Goal: Task Accomplishment & Management: Use online tool/utility

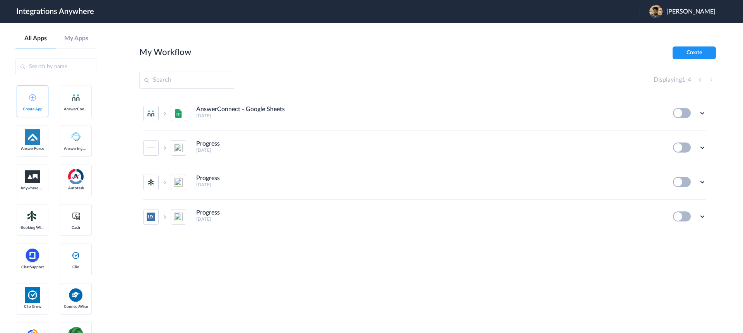
click at [77, 69] on input "text" at bounding box center [55, 66] width 81 height 17
paste input "336 790 5789"
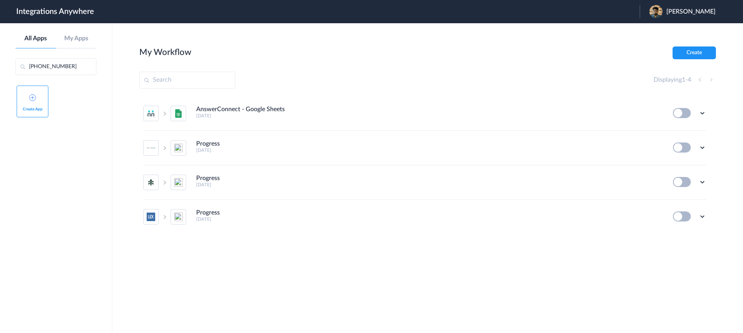
drag, startPoint x: 39, startPoint y: 67, endPoint x: 39, endPoint y: 75, distance: 8.5
click at [39, 67] on input "336 790 5789" at bounding box center [55, 66] width 81 height 17
click at [67, 65] on input "3367905789" at bounding box center [55, 66] width 81 height 17
type input "3367905789"
click at [77, 37] on link "My Apps" at bounding box center [76, 38] width 41 height 7
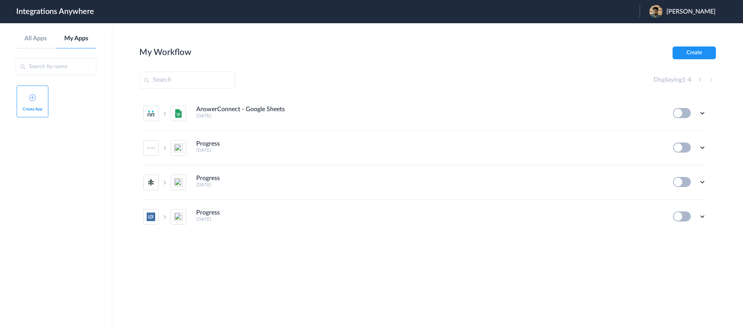
click at [65, 63] on input "text" at bounding box center [55, 66] width 81 height 17
click at [39, 45] on div "All Apps My Apps" at bounding box center [55, 42] width 81 height 14
click at [196, 79] on input "text" at bounding box center [187, 80] width 96 height 17
paste input "336 790 5789"
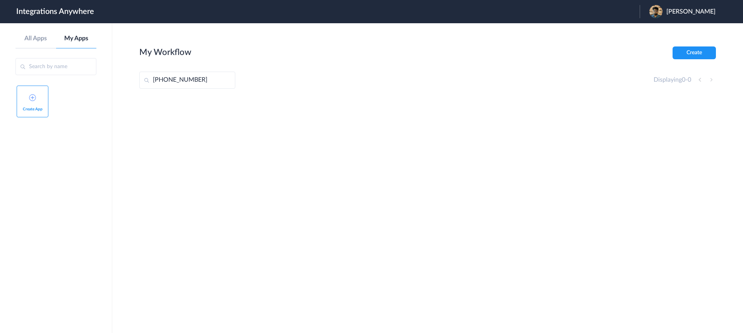
drag, startPoint x: 166, startPoint y: 81, endPoint x: 168, endPoint y: 92, distance: 11.3
click at [166, 82] on input "336 790 5789" at bounding box center [187, 80] width 96 height 17
click at [215, 76] on input "3367905789" at bounding box center [187, 80] width 96 height 17
click at [201, 77] on input "3367905789" at bounding box center [187, 80] width 96 height 17
type input "3367905789"
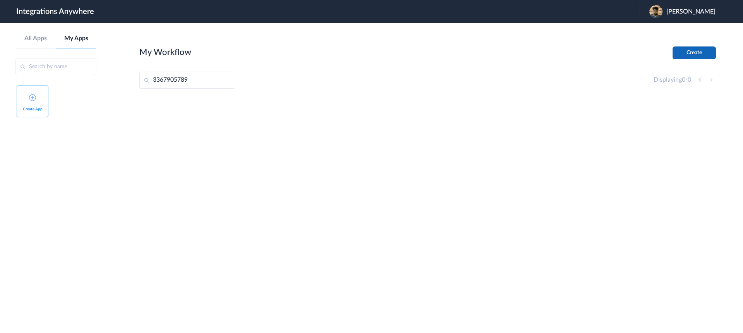
click at [694, 50] on button "Create" at bounding box center [694, 52] width 43 height 13
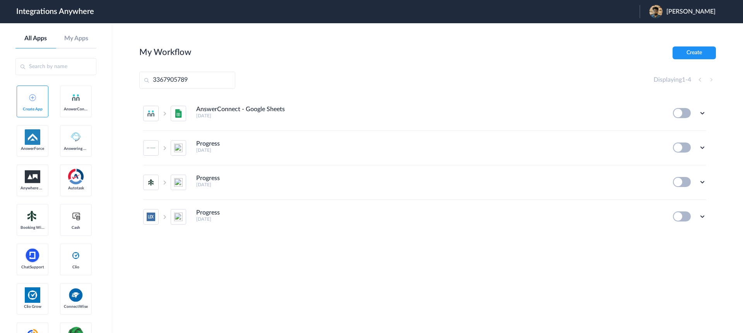
click at [693, 9] on span "[PERSON_NAME]" at bounding box center [691, 11] width 49 height 7
click at [30, 145] on img at bounding box center [32, 136] width 15 height 15
click at [34, 145] on img at bounding box center [32, 136] width 15 height 15
click at [71, 102] on img at bounding box center [75, 97] width 9 height 9
click at [31, 145] on img at bounding box center [32, 136] width 15 height 15
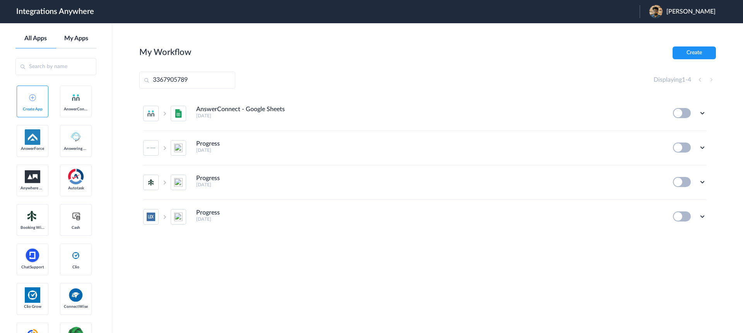
click at [80, 39] on link "My Apps" at bounding box center [76, 38] width 41 height 7
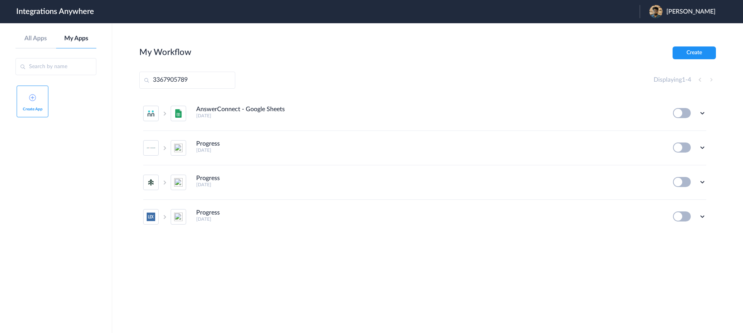
click at [38, 107] on span "Create App" at bounding box center [33, 109] width 24 height 5
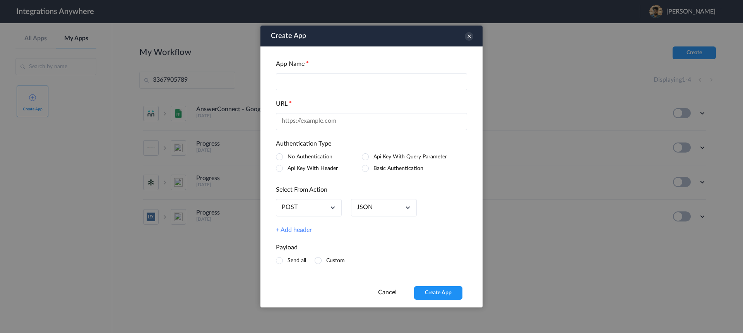
click at [475, 39] on div "Create App" at bounding box center [372, 36] width 222 height 21
click at [469, 38] on icon at bounding box center [469, 36] width 9 height 9
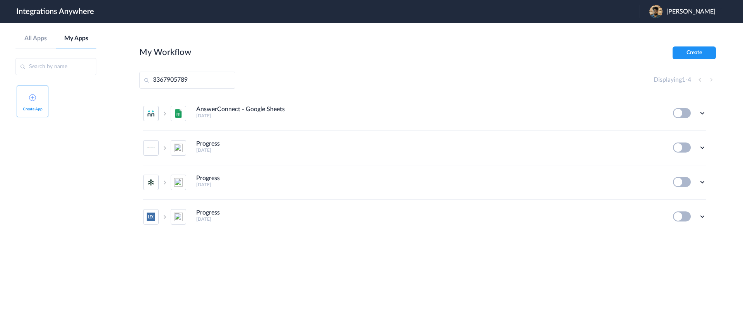
click at [27, 45] on div "All Apps My Apps" at bounding box center [55, 42] width 81 height 14
click at [33, 39] on link "All Apps" at bounding box center [35, 38] width 41 height 7
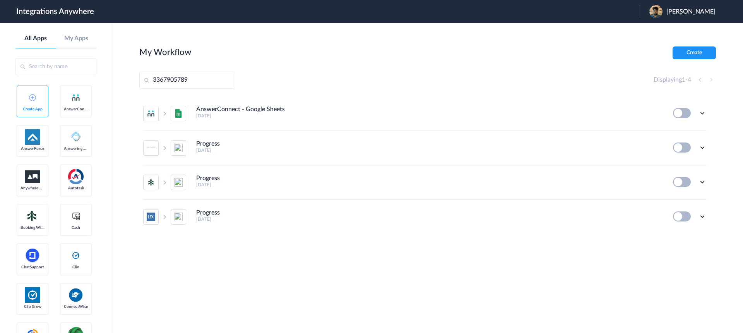
drag, startPoint x: 192, startPoint y: 75, endPoint x: 133, endPoint y: 75, distance: 58.5
click at [133, 75] on main "My Workflow Create 3367905789 Displaying 1 - 4 AnswerConnect - Google Sheets 2 …" at bounding box center [427, 178] width 631 height 310
drag, startPoint x: 206, startPoint y: 82, endPoint x: 122, endPoint y: 82, distance: 84.0
click at [122, 82] on main "My Workflow Create 3367905789 Displaying 1 - 4 AnswerConnect - Google Sheets 2 …" at bounding box center [427, 178] width 631 height 310
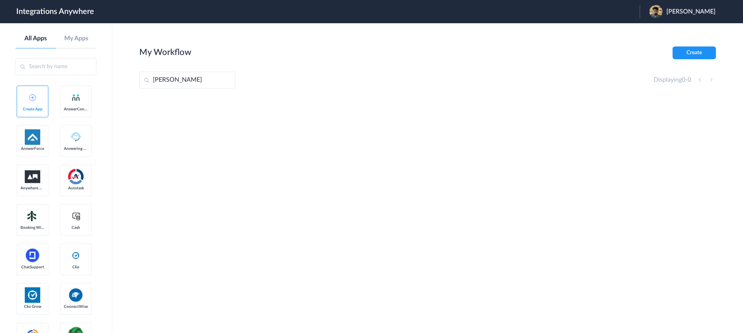
type input "Jason"
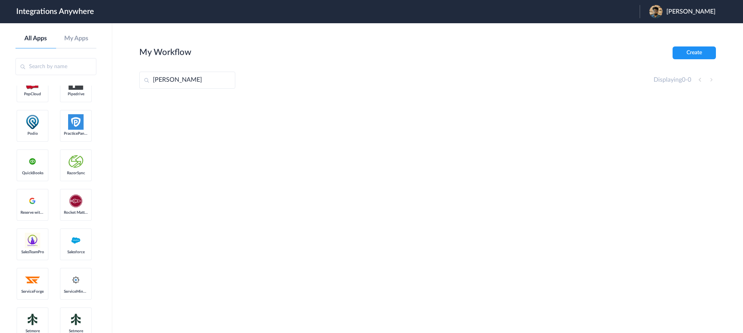
scroll to position [1180, 0]
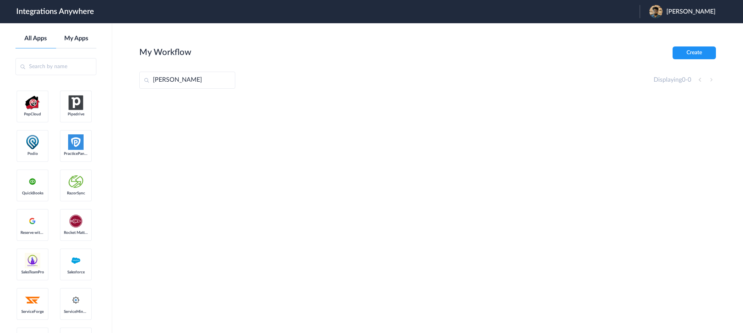
click at [74, 42] on link "My Apps" at bounding box center [76, 38] width 41 height 7
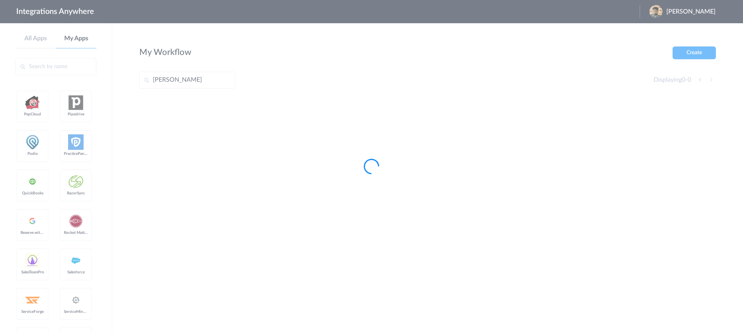
scroll to position [0, 0]
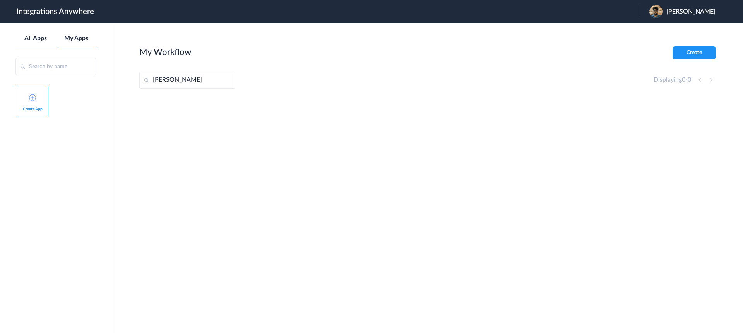
click at [40, 40] on link "All Apps" at bounding box center [35, 38] width 41 height 7
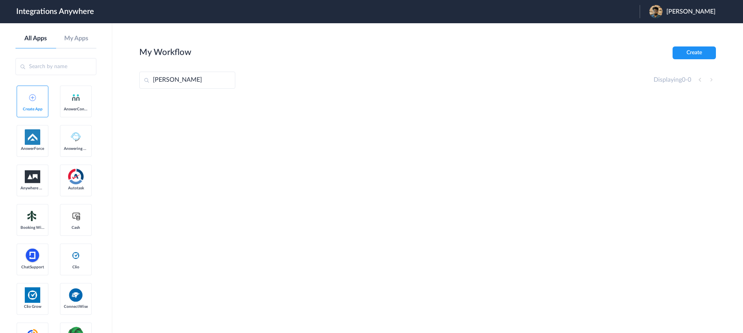
click at [31, 113] on link "Create App" at bounding box center [33, 102] width 32 height 32
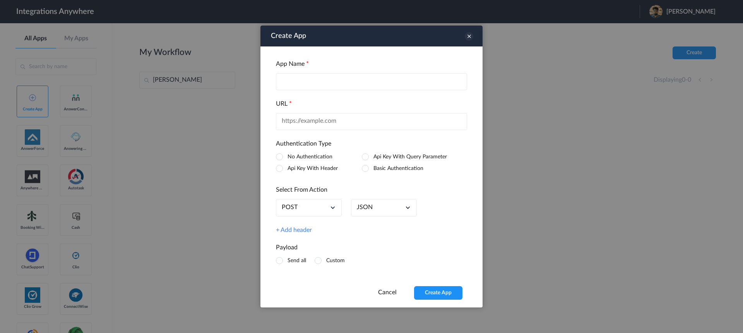
click at [469, 37] on icon at bounding box center [469, 36] width 9 height 9
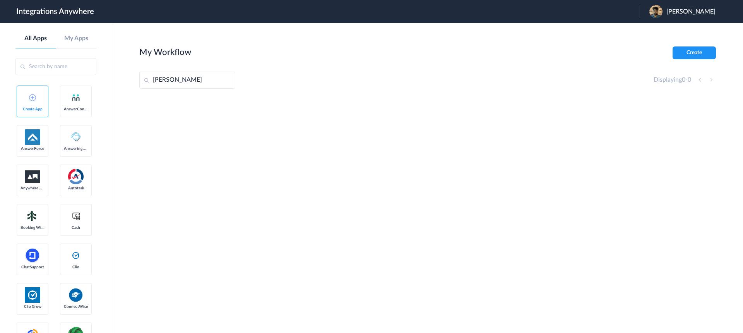
click at [34, 145] on img at bounding box center [32, 136] width 15 height 15
drag, startPoint x: 182, startPoint y: 83, endPoint x: 130, endPoint y: 81, distance: 52.7
click at [130, 81] on main "My Workflow Create Jason Displaying 0 - 0" at bounding box center [427, 178] width 631 height 310
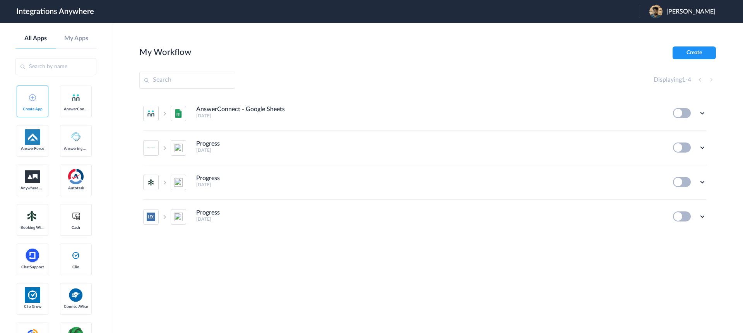
click at [701, 8] on span "[PERSON_NAME]" at bounding box center [691, 11] width 49 height 7
click at [68, 69] on input "text" at bounding box center [55, 66] width 81 height 17
click at [163, 217] on icon at bounding box center [165, 216] width 6 height 5
click at [72, 38] on link "My Apps" at bounding box center [76, 38] width 41 height 7
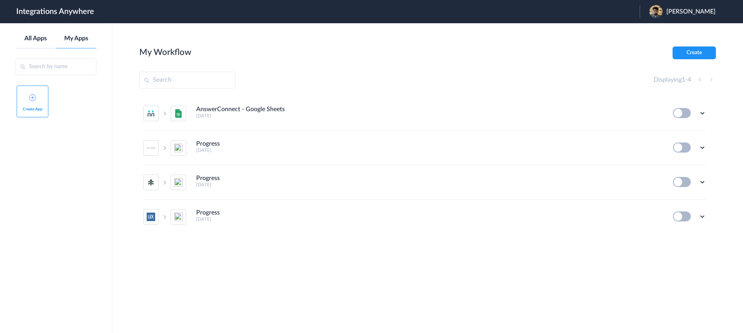
click at [41, 36] on link "All Apps" at bounding box center [35, 38] width 41 height 7
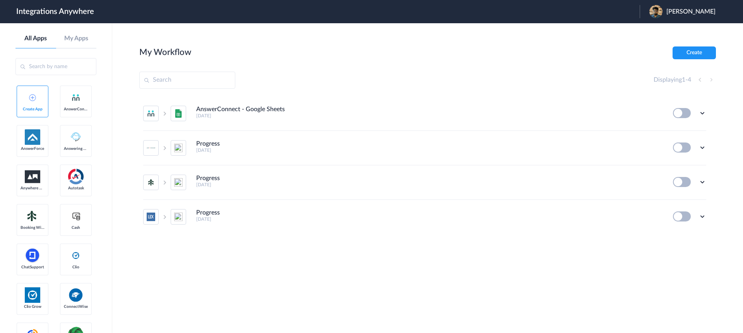
click at [60, 117] on link "AnswerConnect" at bounding box center [76, 102] width 32 height 32
click at [71, 102] on img at bounding box center [75, 97] width 9 height 9
click at [707, 50] on button "Create" at bounding box center [694, 52] width 43 height 13
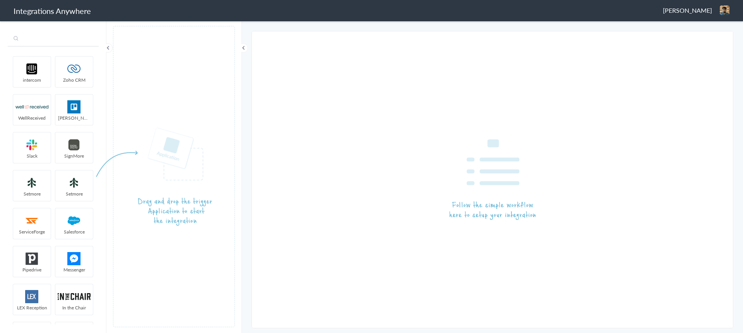
click at [63, 40] on input "text" at bounding box center [53, 39] width 91 height 15
paste input "3367905789"
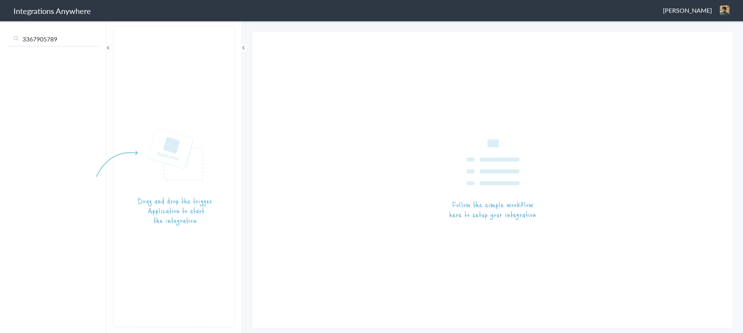
drag, startPoint x: 22, startPoint y: 40, endPoint x: 23, endPoint y: 57, distance: 16.3
click at [22, 41] on input "3367905789" at bounding box center [53, 39] width 91 height 15
click at [75, 36] on input "3367905789" at bounding box center [53, 39] width 91 height 15
drag, startPoint x: 75, startPoint y: 43, endPoint x: 5, endPoint y: 41, distance: 69.7
click at [5, 41] on div "3367905789 intercom Zoho CRM WellReceived [PERSON_NAME] [PERSON_NAME] SignMore …" at bounding box center [53, 176] width 106 height 313
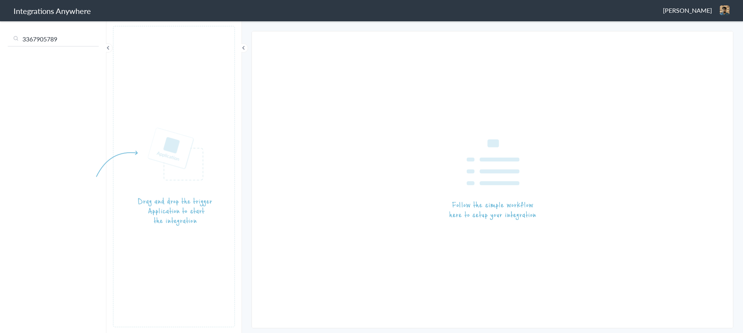
type input "\"
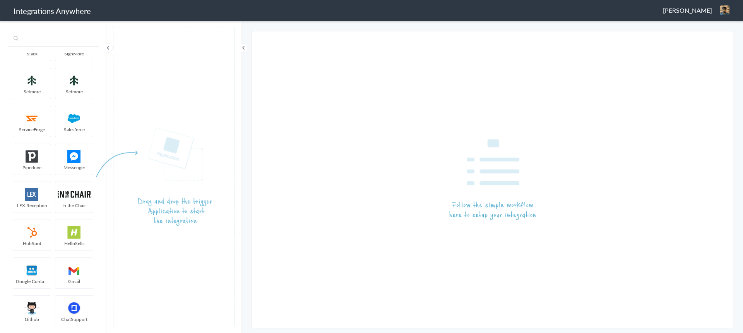
scroll to position [104, 0]
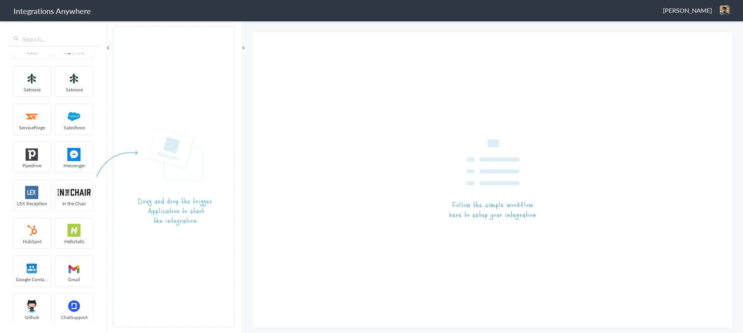
click at [36, 192] on img at bounding box center [31, 192] width 33 height 13
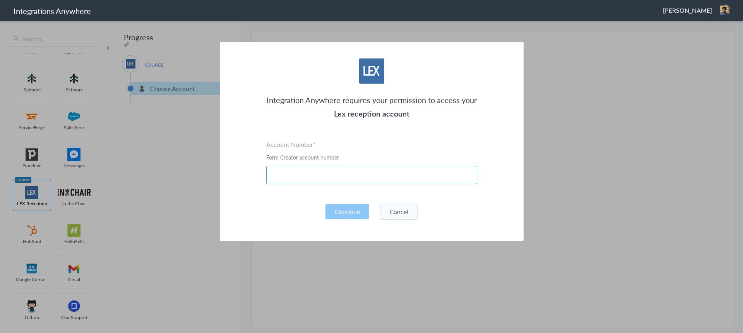
click at [287, 175] on input "text" at bounding box center [371, 175] width 211 height 19
paste input "3367905789"
type input "3367905789"
click at [341, 214] on button "Continue" at bounding box center [348, 211] width 44 height 15
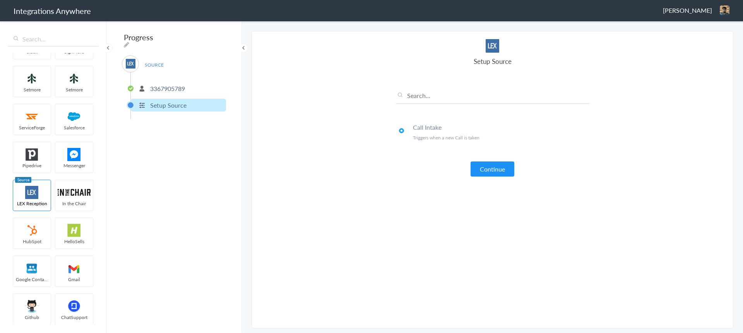
click at [178, 84] on p "3367905789" at bounding box center [167, 88] width 35 height 9
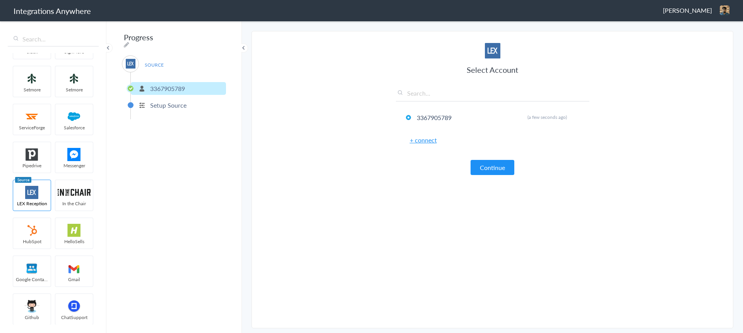
click at [171, 101] on p "Setup Source" at bounding box center [168, 105] width 36 height 9
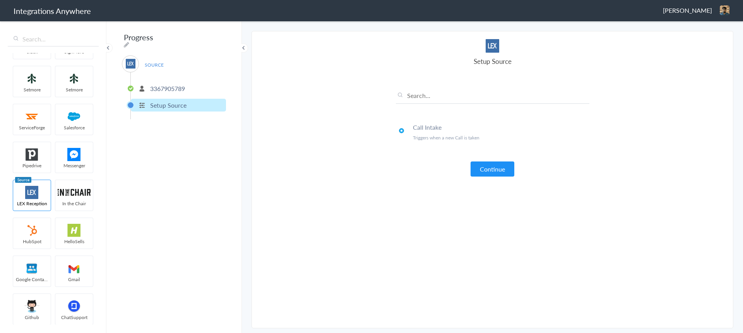
click at [164, 84] on p "3367905789" at bounding box center [167, 88] width 35 height 9
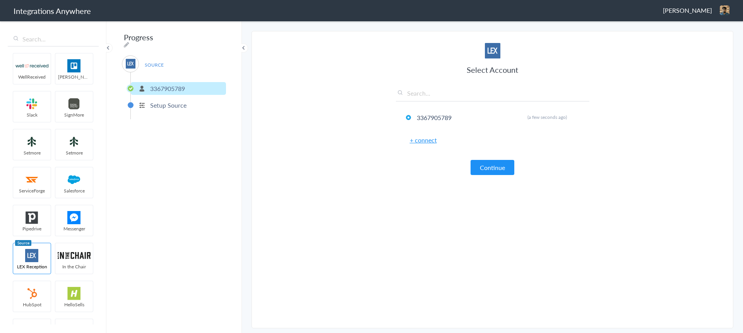
scroll to position [38, 0]
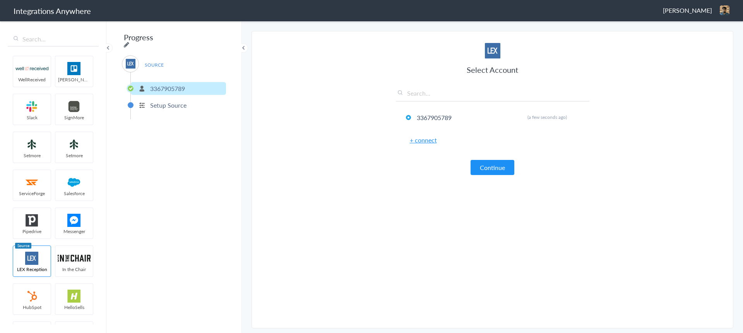
click at [129, 41] on icon at bounding box center [126, 44] width 5 height 6
type input "Progress"
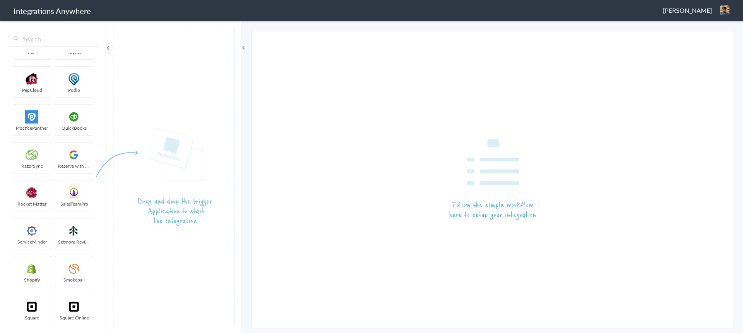
scroll to position [1588, 0]
